Goal: Transaction & Acquisition: Purchase product/service

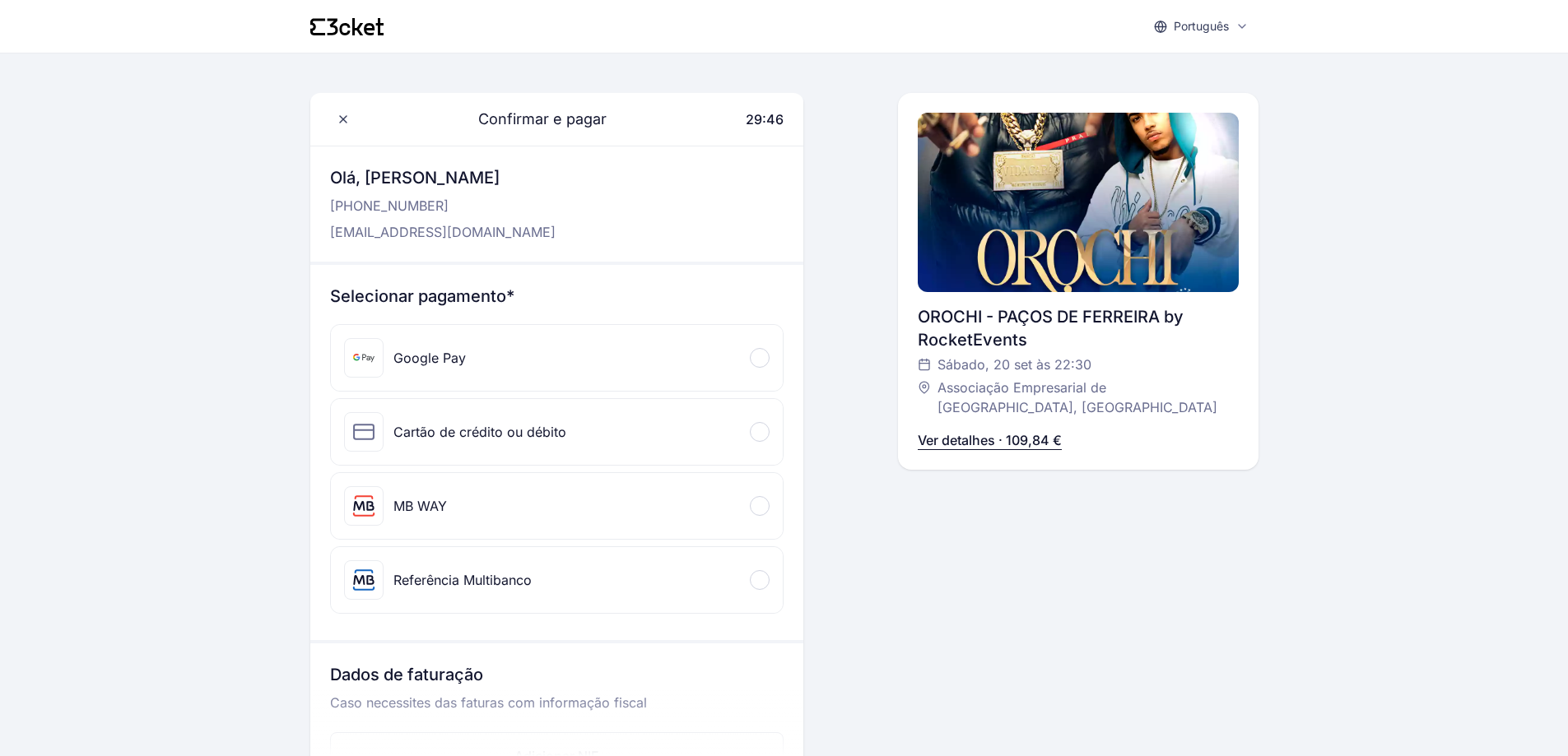
click at [409, 577] on div "Referência Multibanco" at bounding box center [462, 580] width 138 height 20
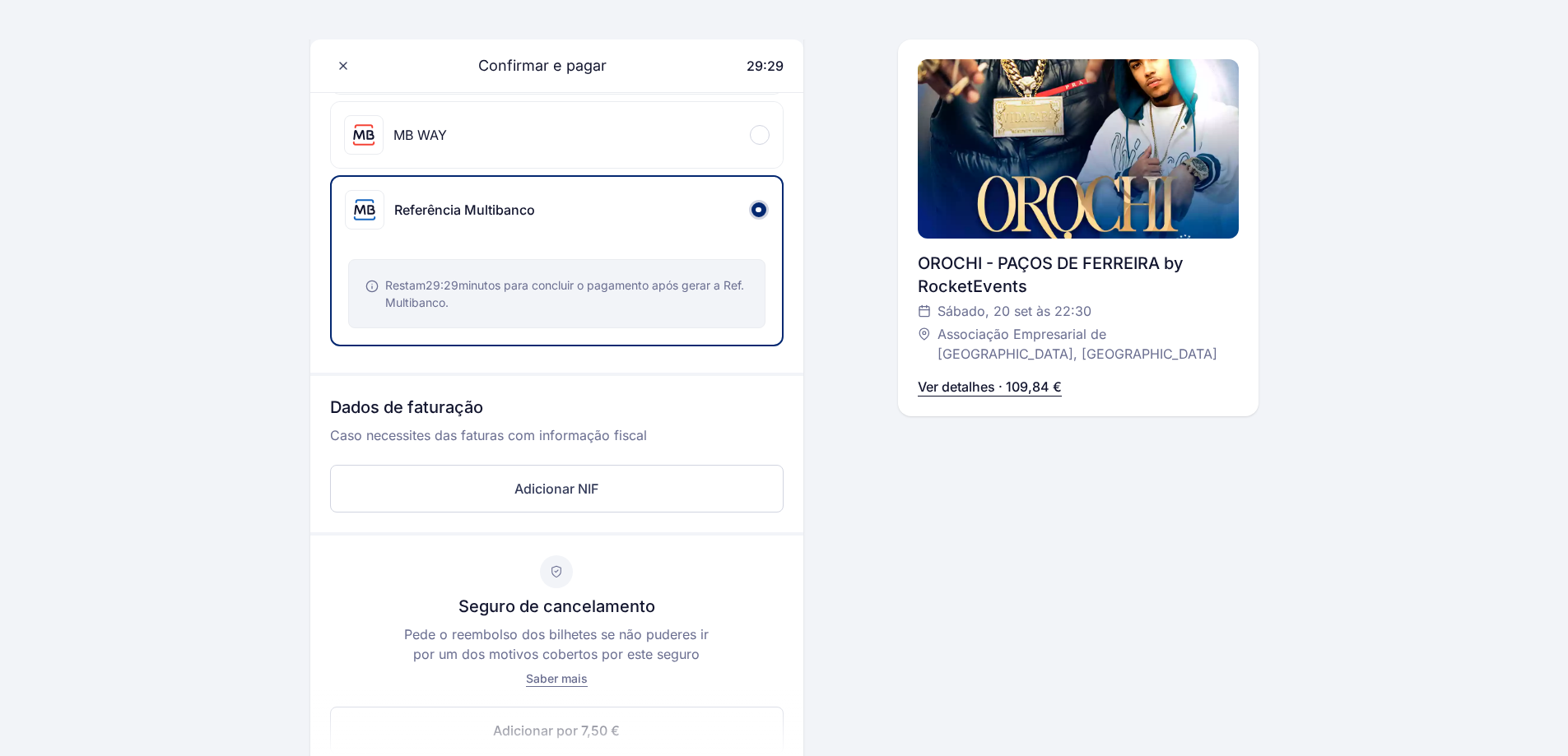
scroll to position [576, 0]
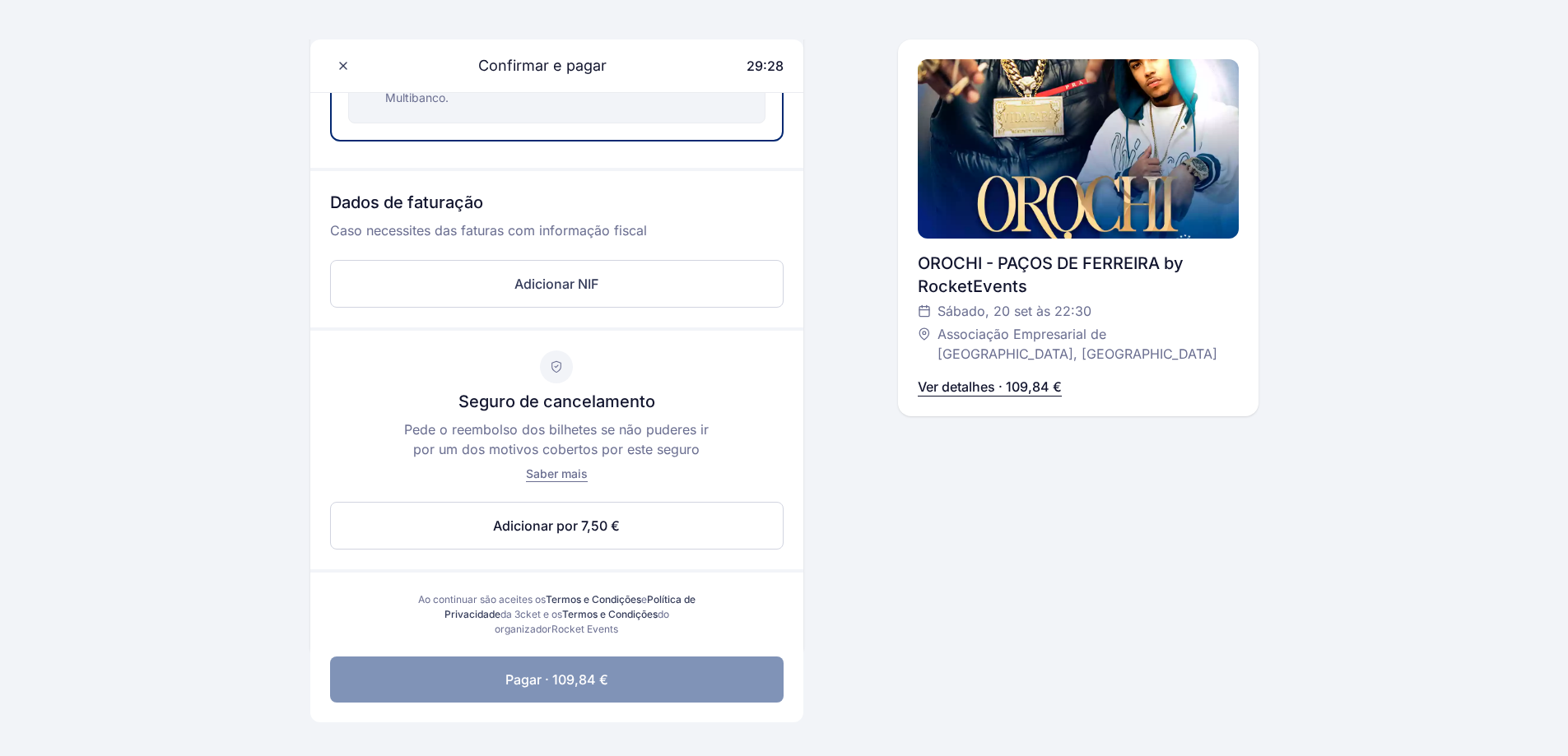
click at [594, 677] on span "Pagar · 109,84 €" at bounding box center [556, 680] width 103 height 20
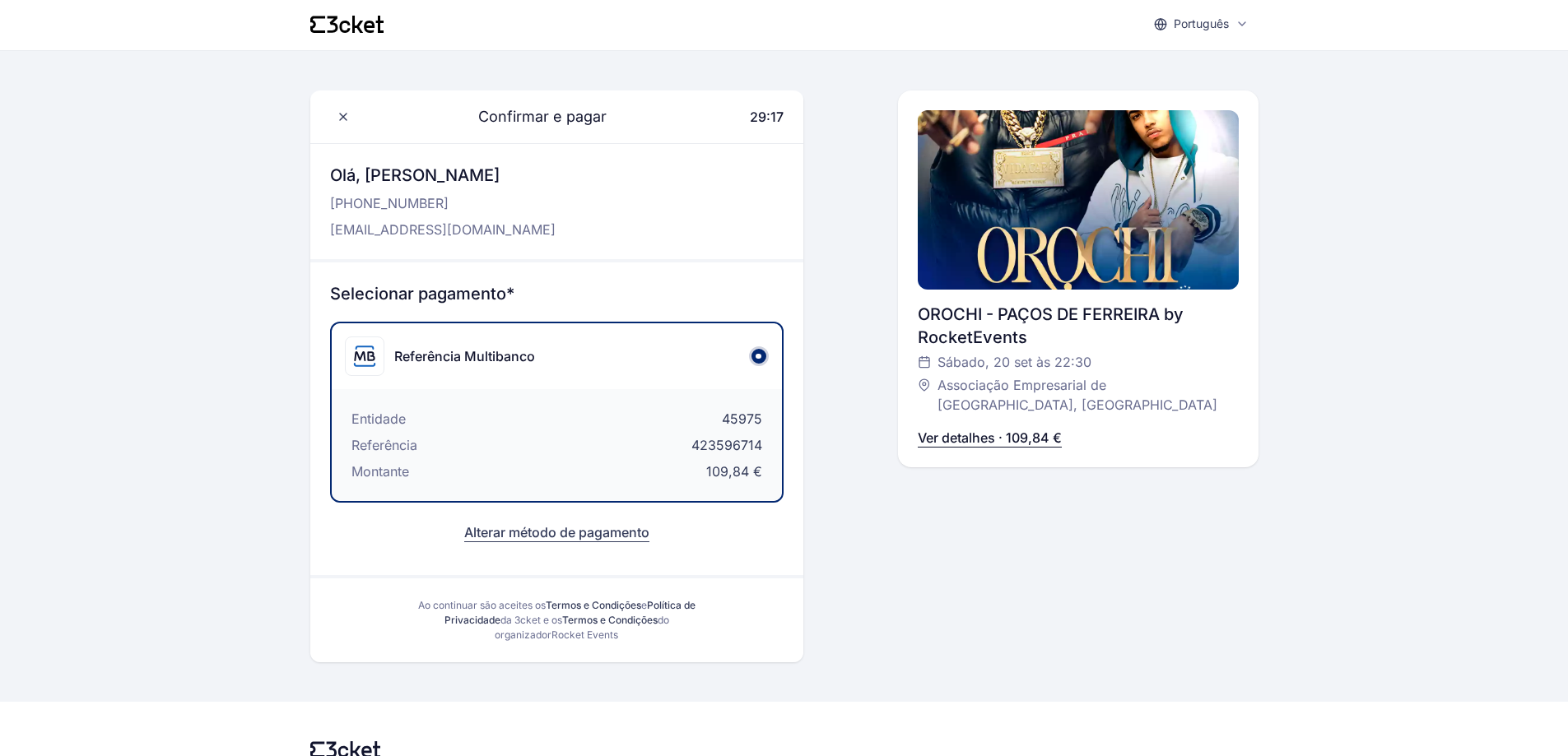
scroll to position [0, 0]
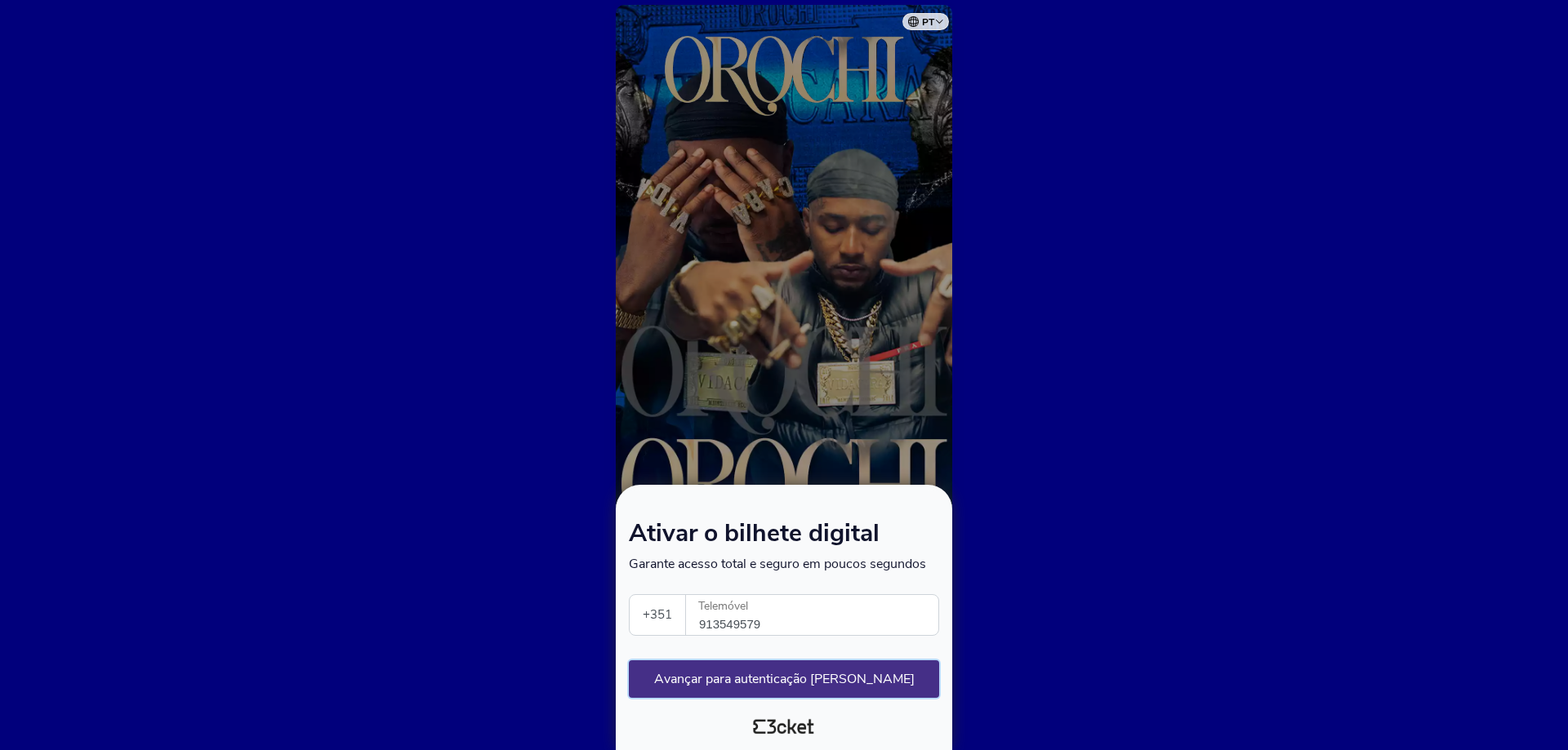
click at [751, 680] on button "Avançar para autenticação [PERSON_NAME]" at bounding box center [784, 679] width 310 height 37
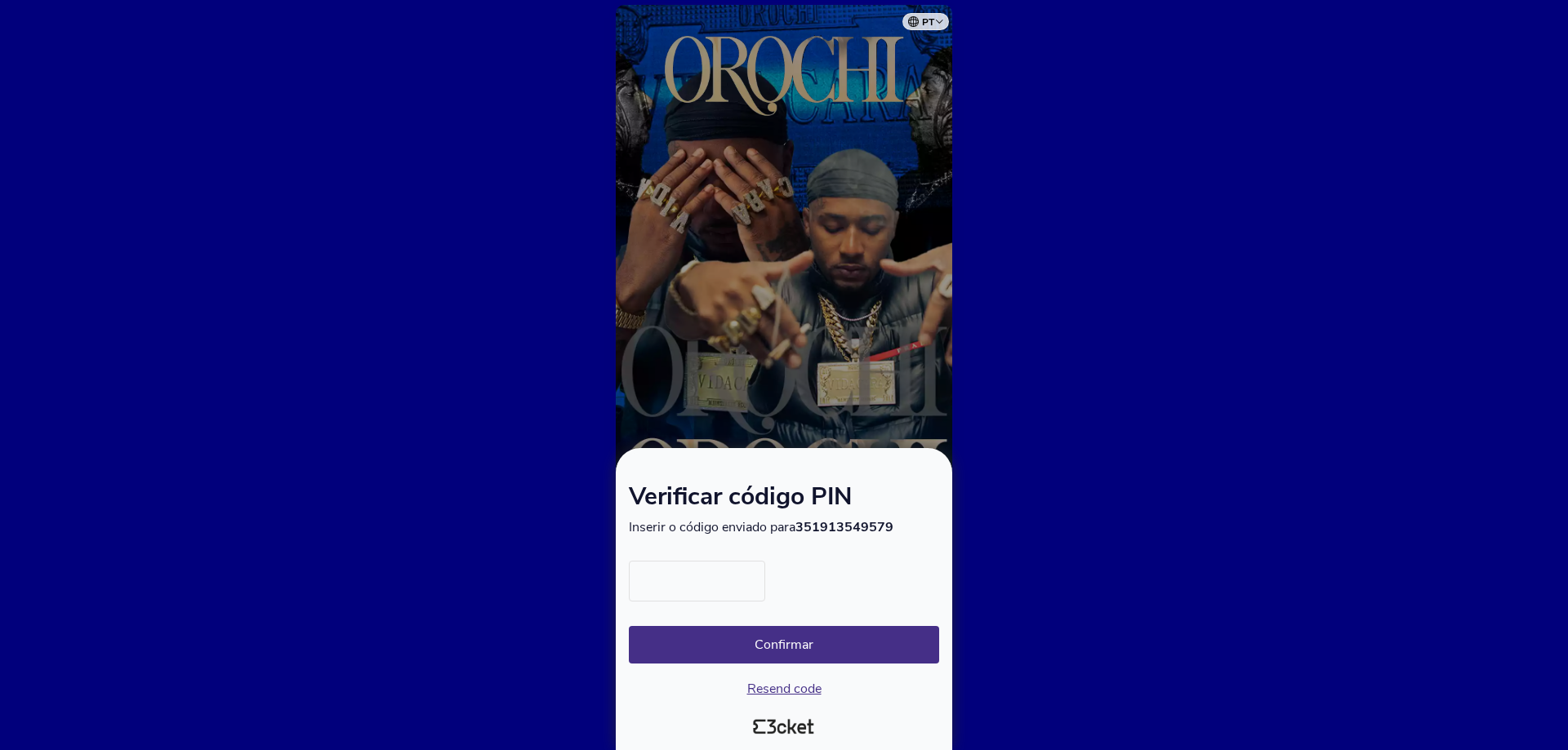
click at [678, 584] on input "text" at bounding box center [698, 581] width 136 height 41
type input "8432"
click at [798, 637] on button "Confirmar" at bounding box center [784, 645] width 310 height 37
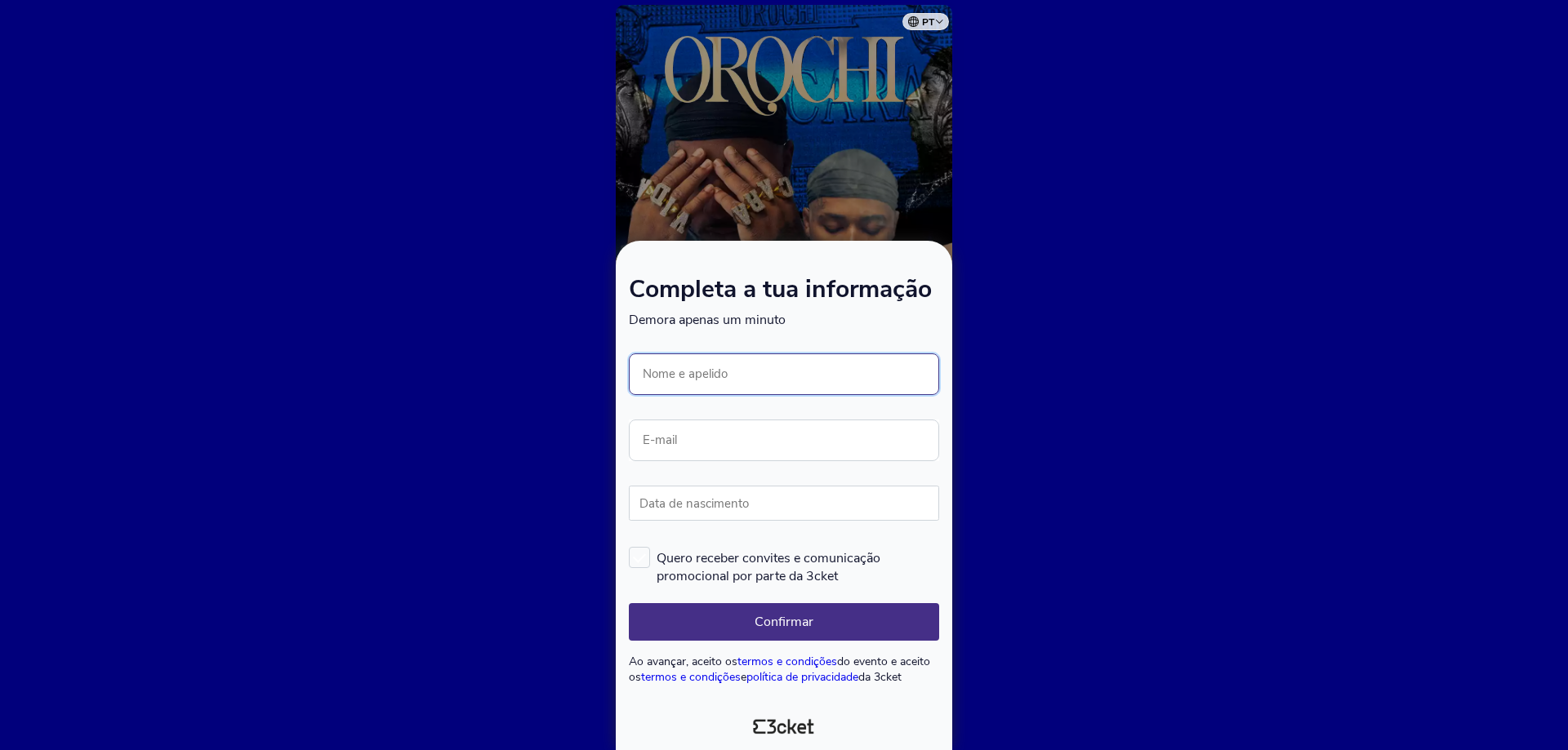
click at [697, 373] on input "Nome e apelido" at bounding box center [784, 375] width 310 height 42
click at [719, 377] on input "Nome e apelido" at bounding box center [784, 375] width 310 height 42
type input "[PERSON_NAME]"
click at [687, 442] on input "E-mail" at bounding box center [784, 441] width 310 height 42
type input "[EMAIL_ADDRESS][DOMAIN_NAME]"
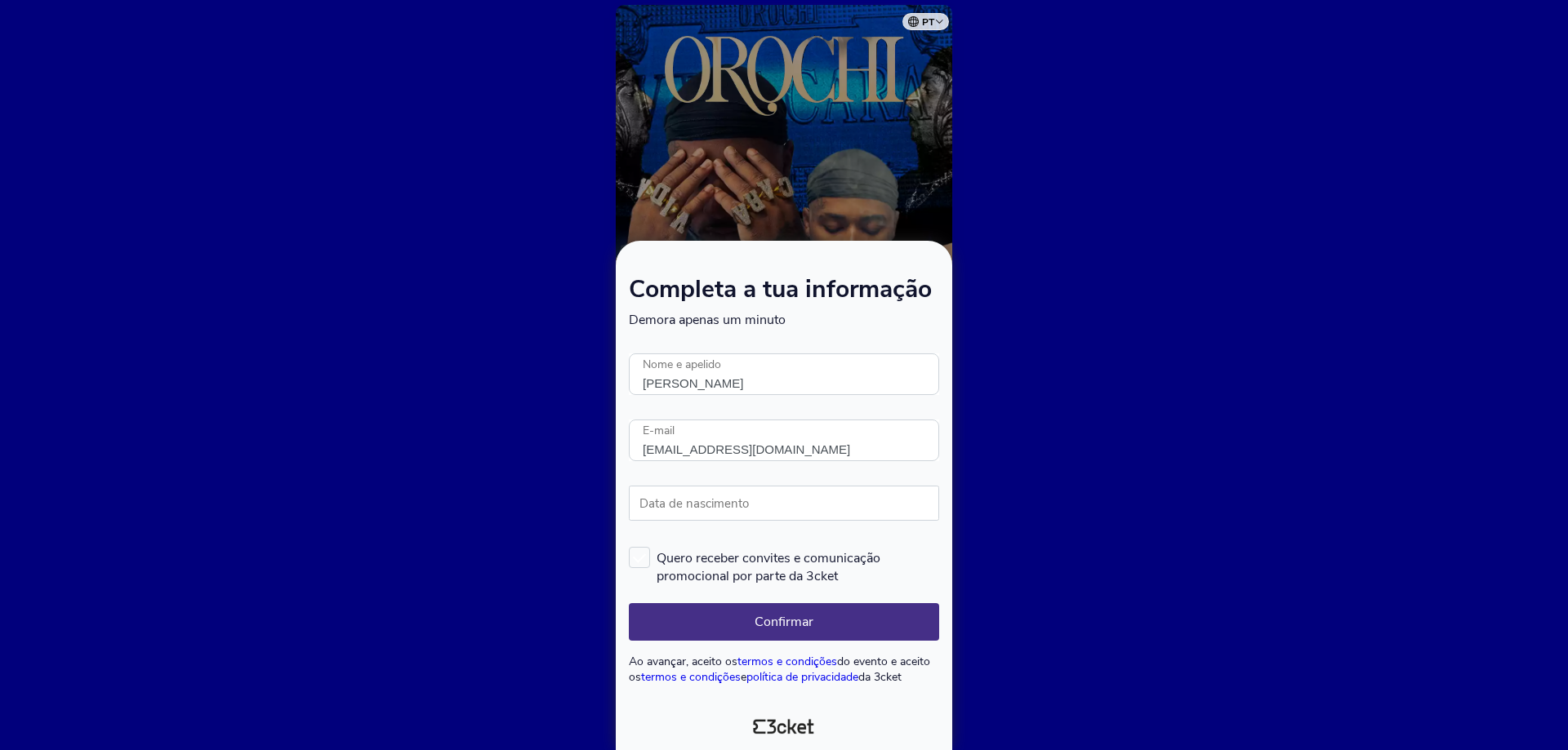
click at [709, 503] on label "Data de nascimento" at bounding box center [695, 504] width 131 height 36
click at [709, 503] on input "Data de nascimento" at bounding box center [784, 503] width 310 height 35
type input "[DATE]"
click at [747, 594] on form "Completa a tua informação Demora apenas um minuto Ocorreu um erro. Tentar mais …" at bounding box center [784, 481] width 310 height 406
click at [743, 616] on button "Confirmar" at bounding box center [784, 622] width 310 height 37
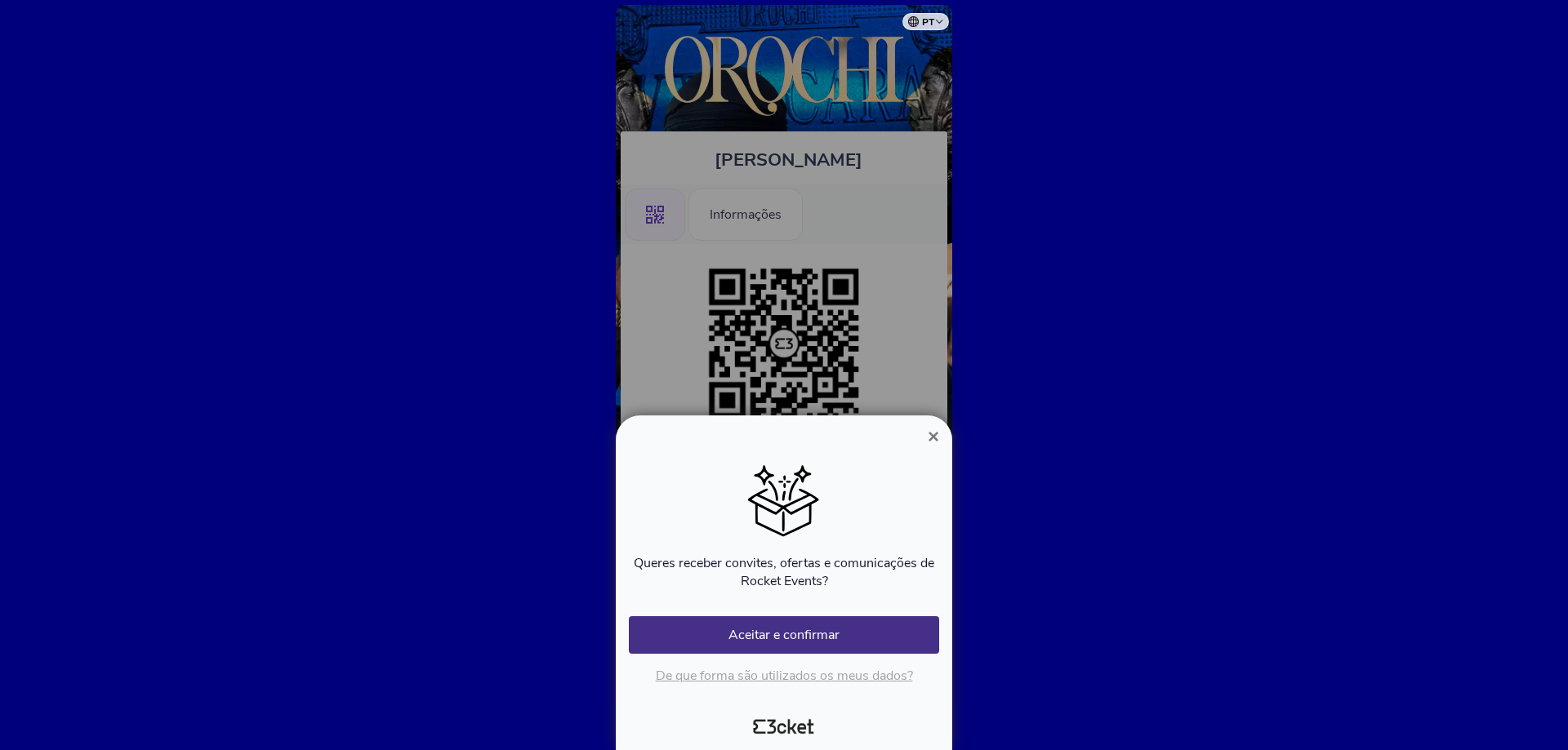
click at [934, 432] on span "×" at bounding box center [933, 436] width 12 height 22
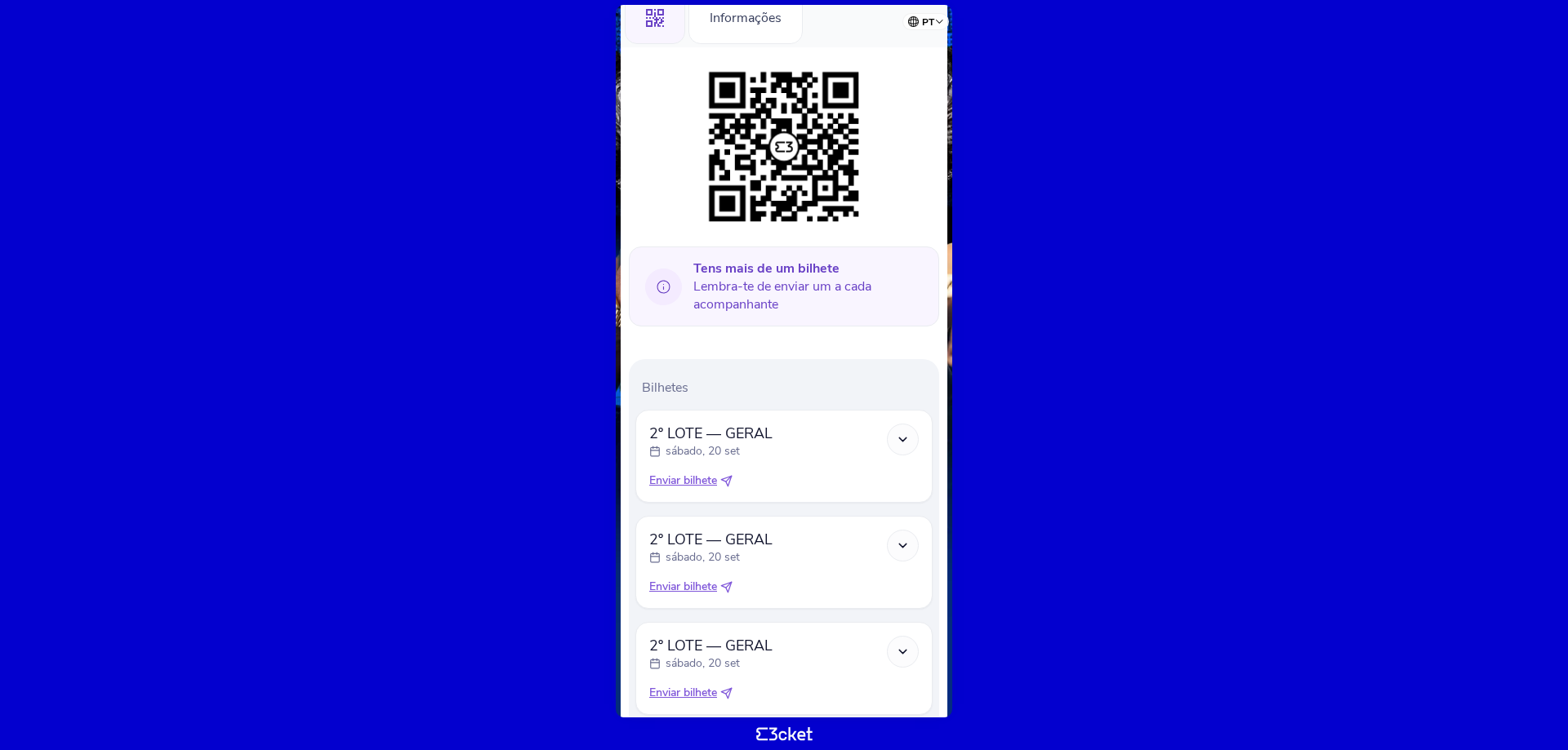
scroll to position [188, 0]
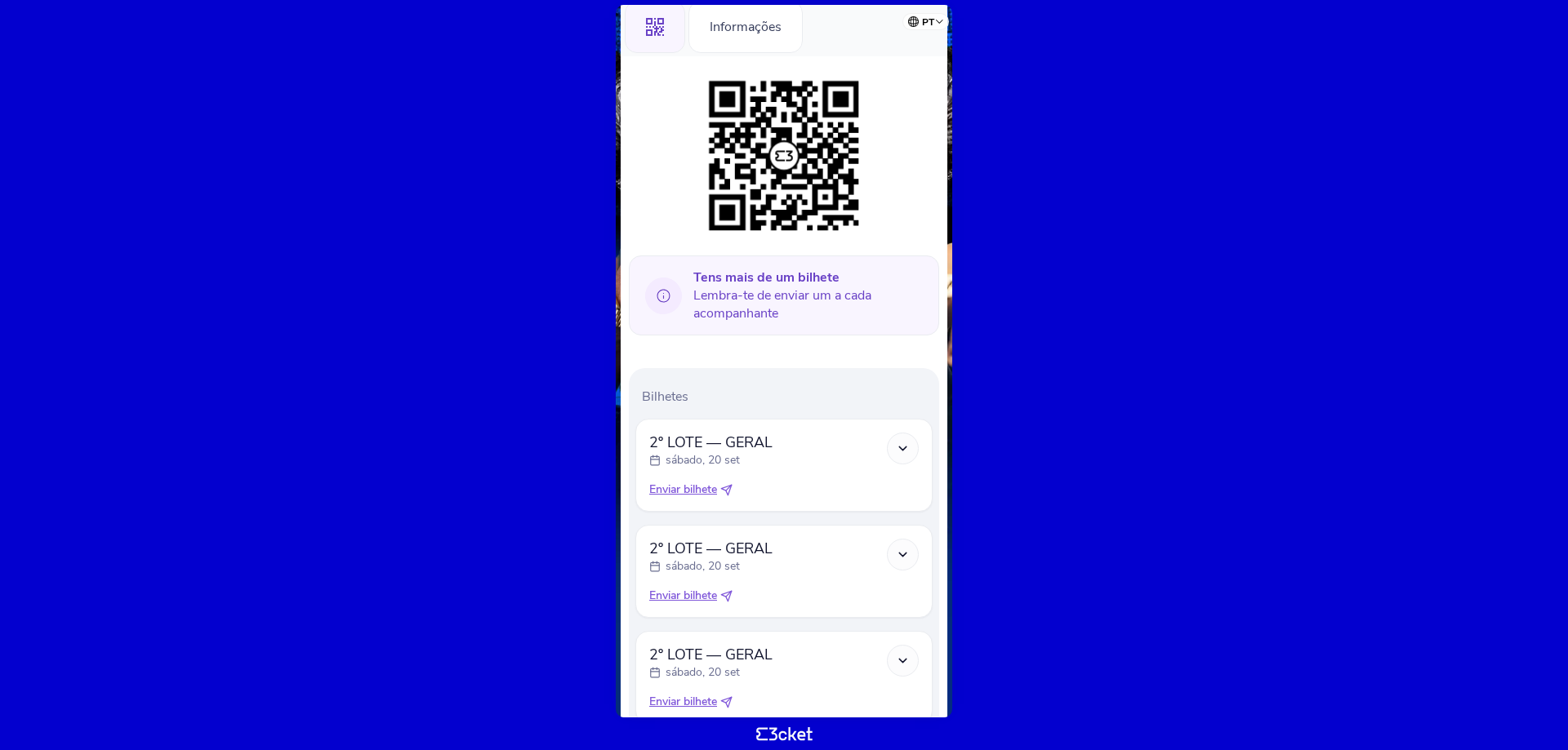
click at [904, 450] on icon at bounding box center [902, 448] width 14 height 14
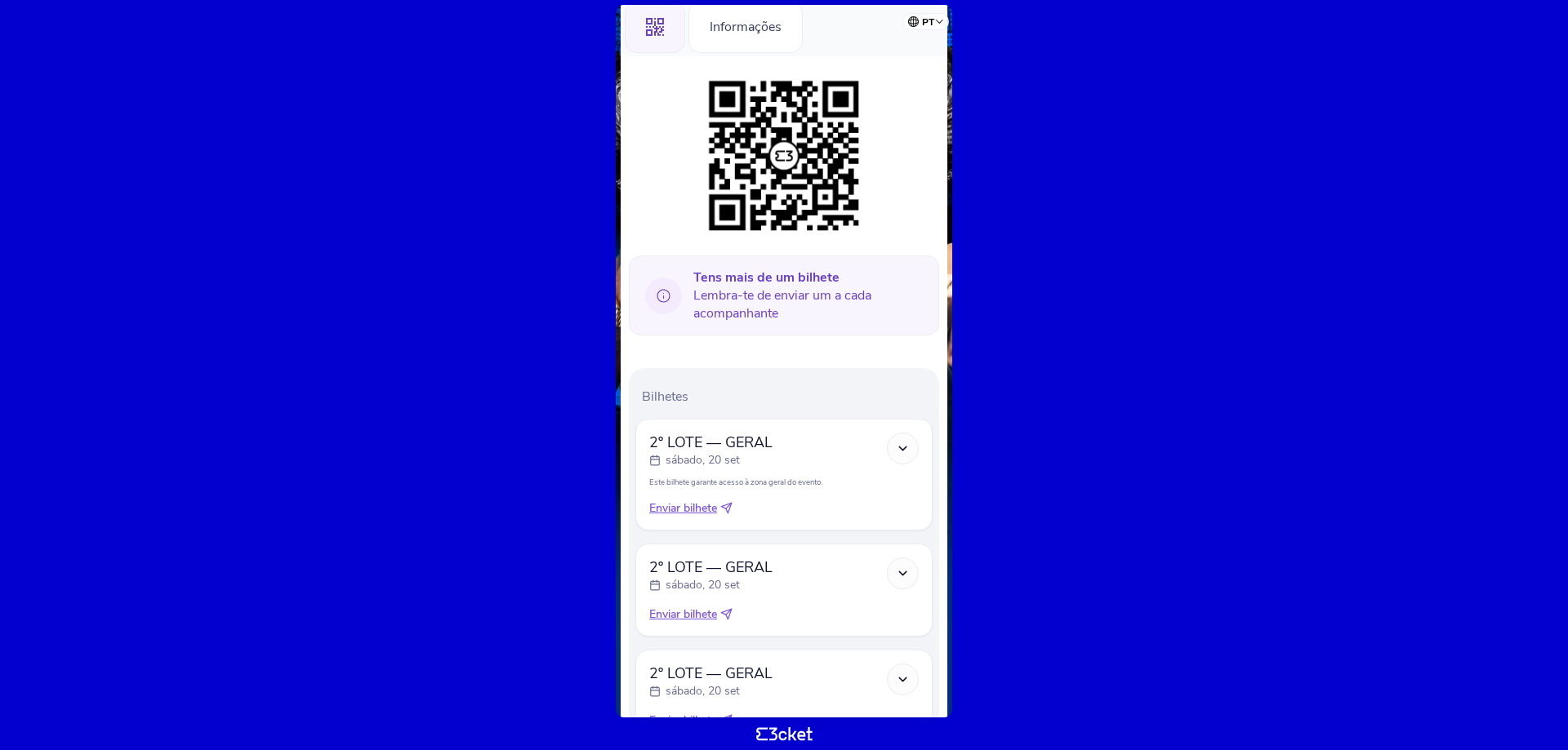
click at [903, 450] on polyline at bounding box center [903, 448] width 7 height 4
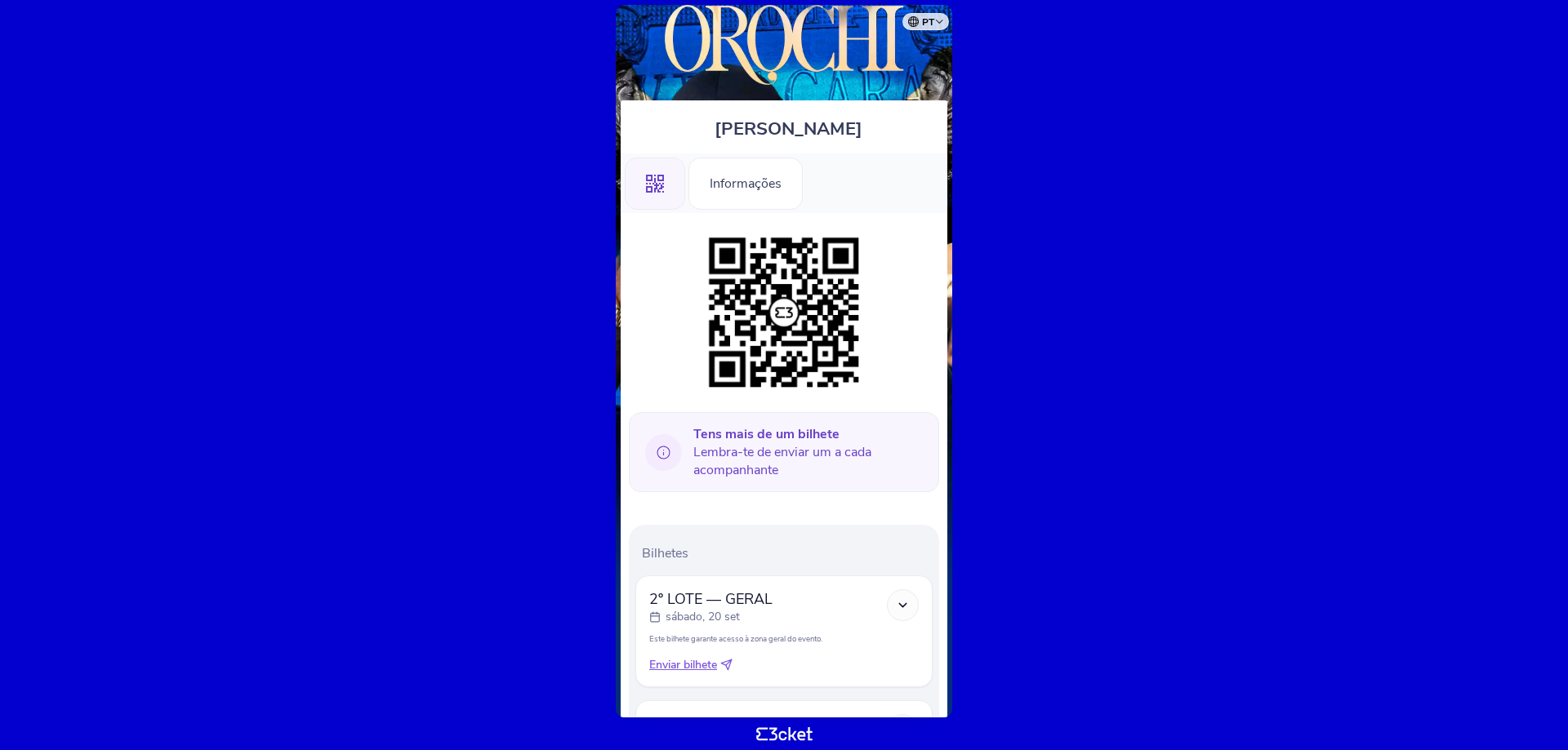
scroll to position [0, 0]
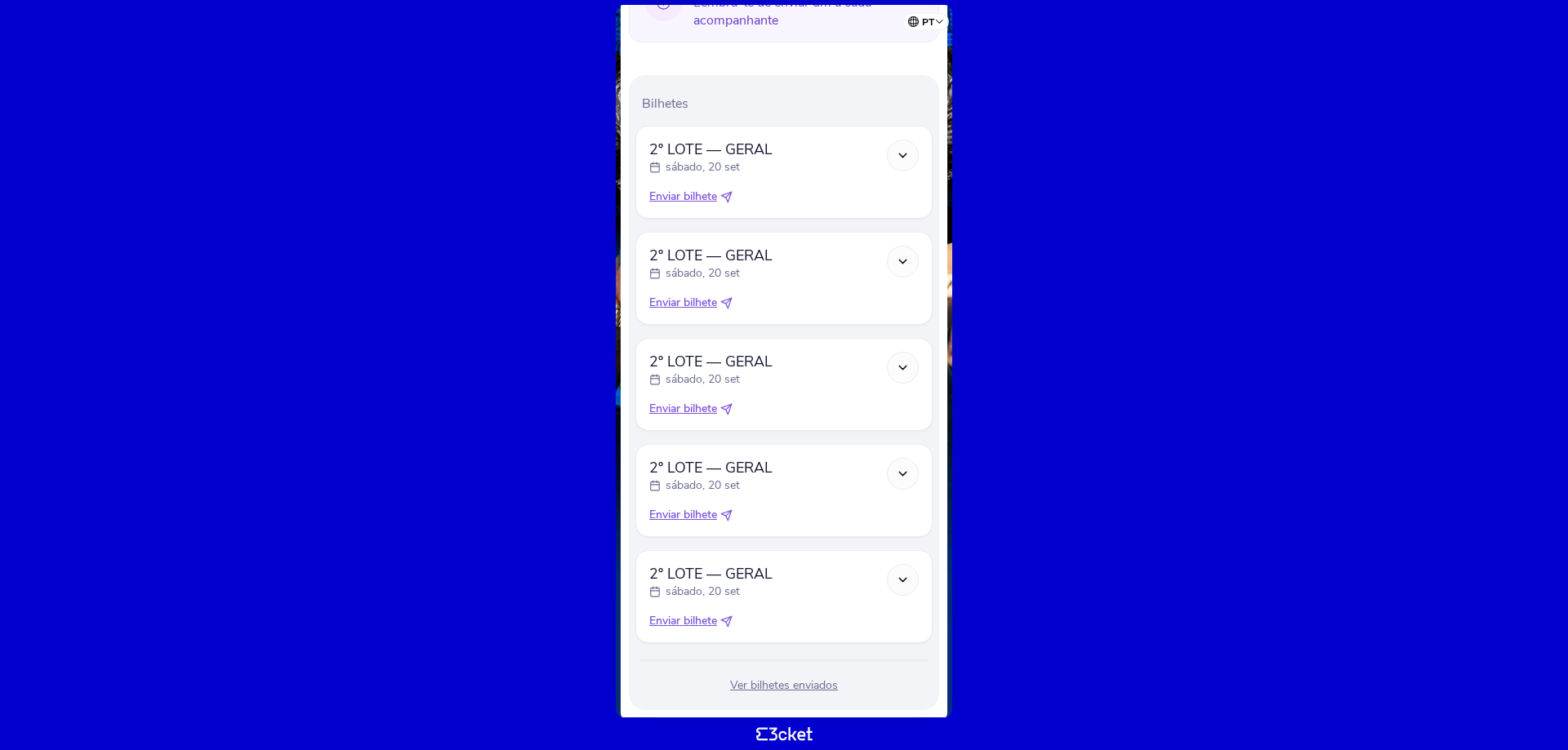
scroll to position [515, 0]
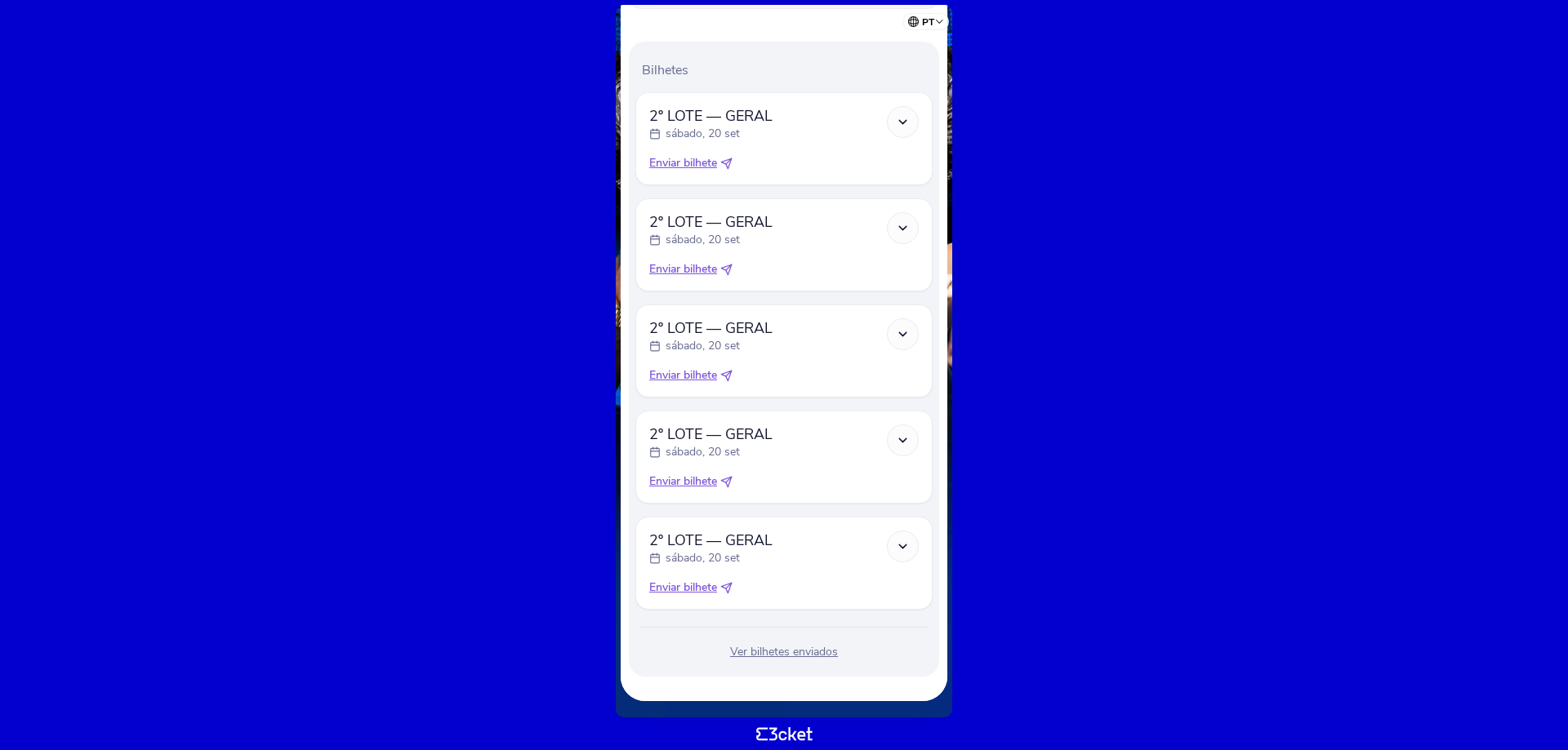
click at [729, 161] on icon at bounding box center [726, 163] width 12 height 12
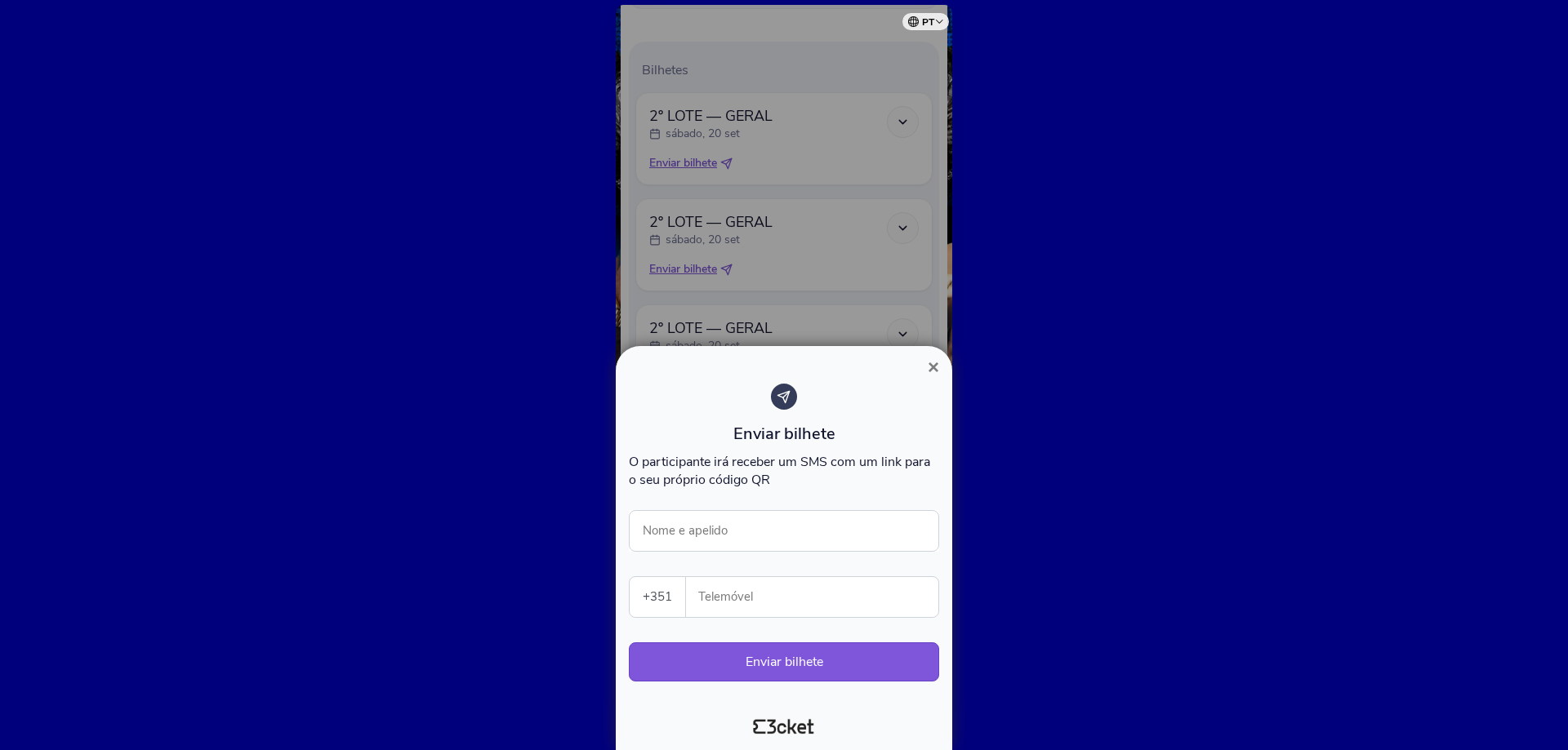
click at [933, 369] on span "×" at bounding box center [933, 367] width 12 height 22
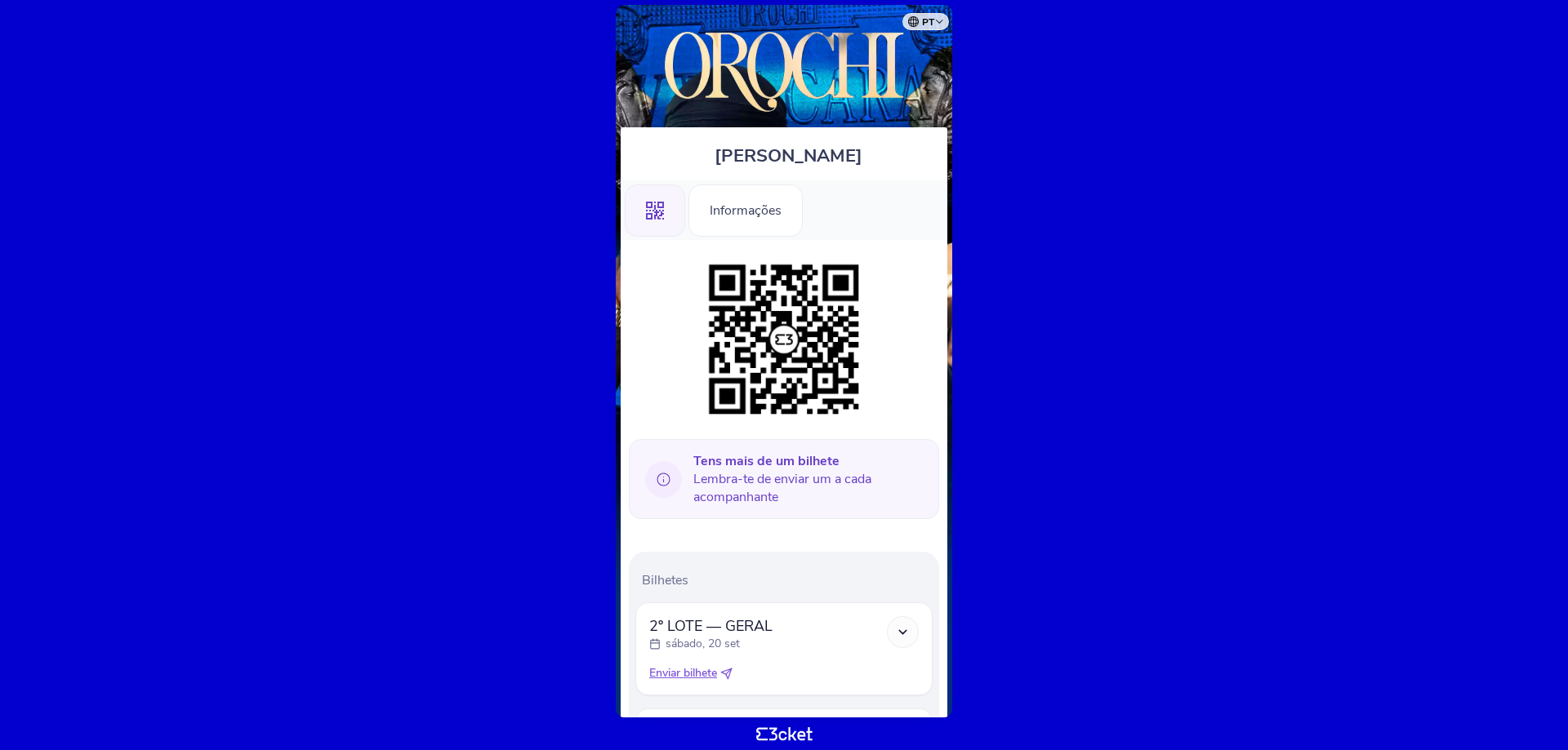
scroll to position [0, 0]
